Goal: Task Accomplishment & Management: Use online tool/utility

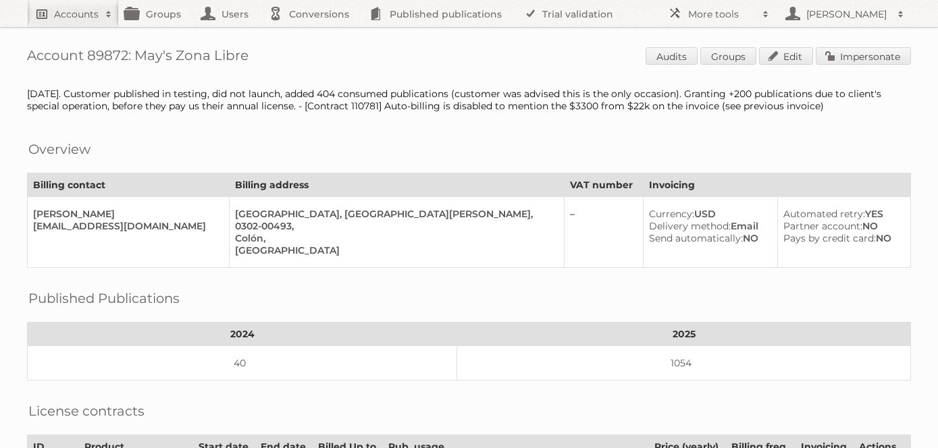
click at [81, 23] on link "Accounts" at bounding box center [73, 13] width 92 height 27
type input"] "price shoes"
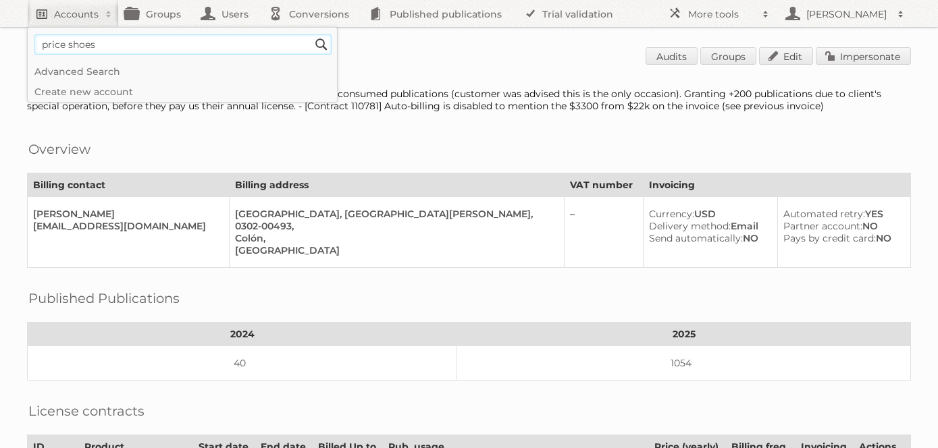
click at [311, 34] on input "Search" at bounding box center [321, 44] width 20 height 20
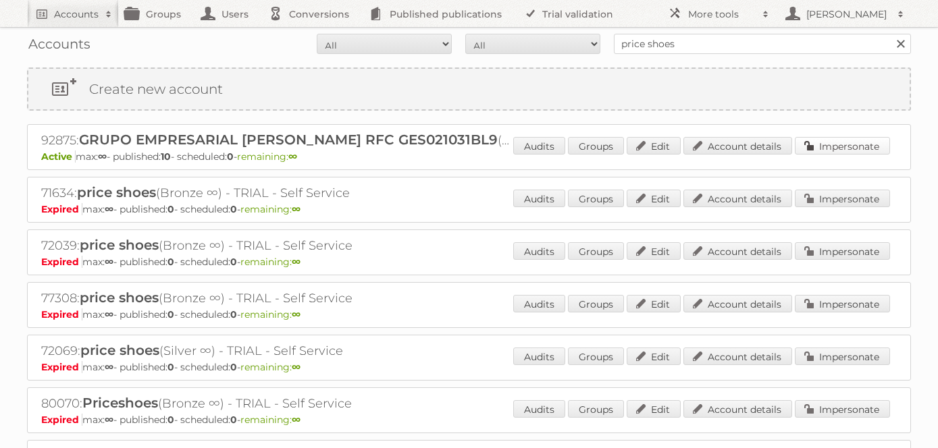
click at [852, 149] on link "Impersonate" at bounding box center [841, 146] width 95 height 18
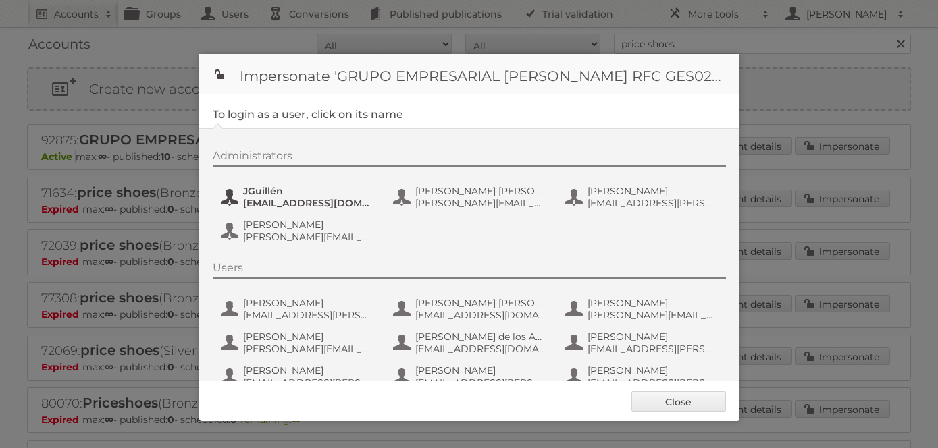
click at [277, 197] on span "[EMAIL_ADDRESS][DOMAIN_NAME]" at bounding box center [308, 203] width 131 height 12
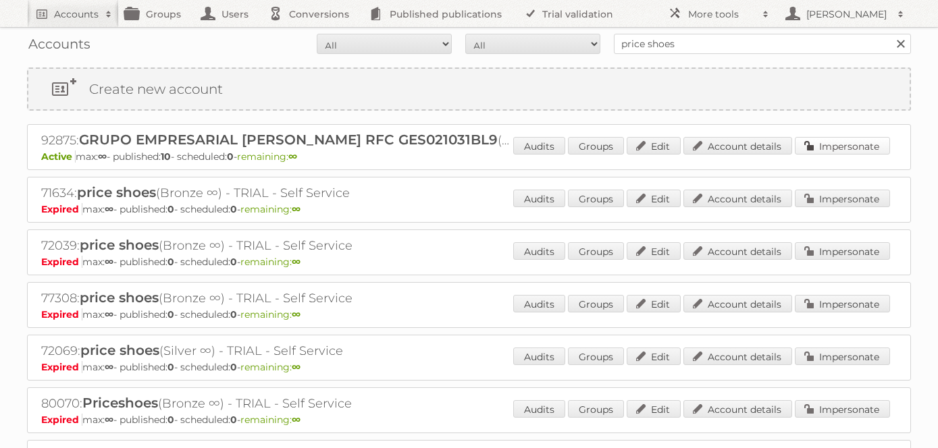
click at [840, 150] on link "Impersonate" at bounding box center [841, 146] width 95 height 18
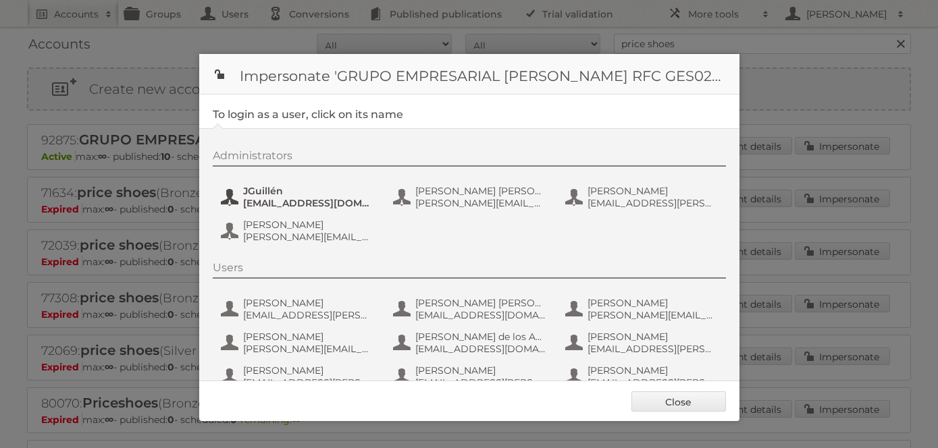
click at [304, 200] on span "[EMAIL_ADDRESS][DOMAIN_NAME]" at bounding box center [308, 203] width 131 height 12
